Goal: Navigation & Orientation: Go to known website

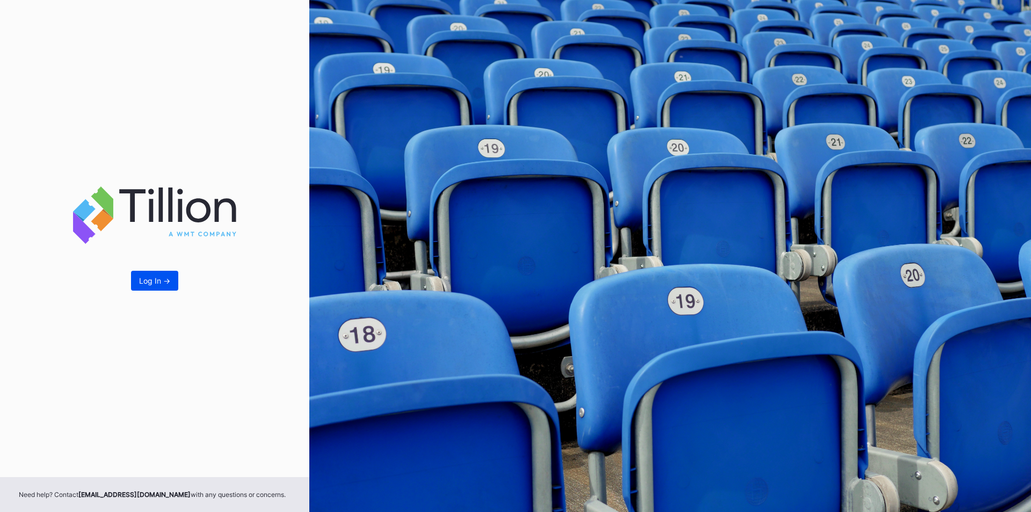
click at [150, 276] on div "Log In ->" at bounding box center [154, 280] width 31 height 9
